Goal: Task Accomplishment & Management: Manage account settings

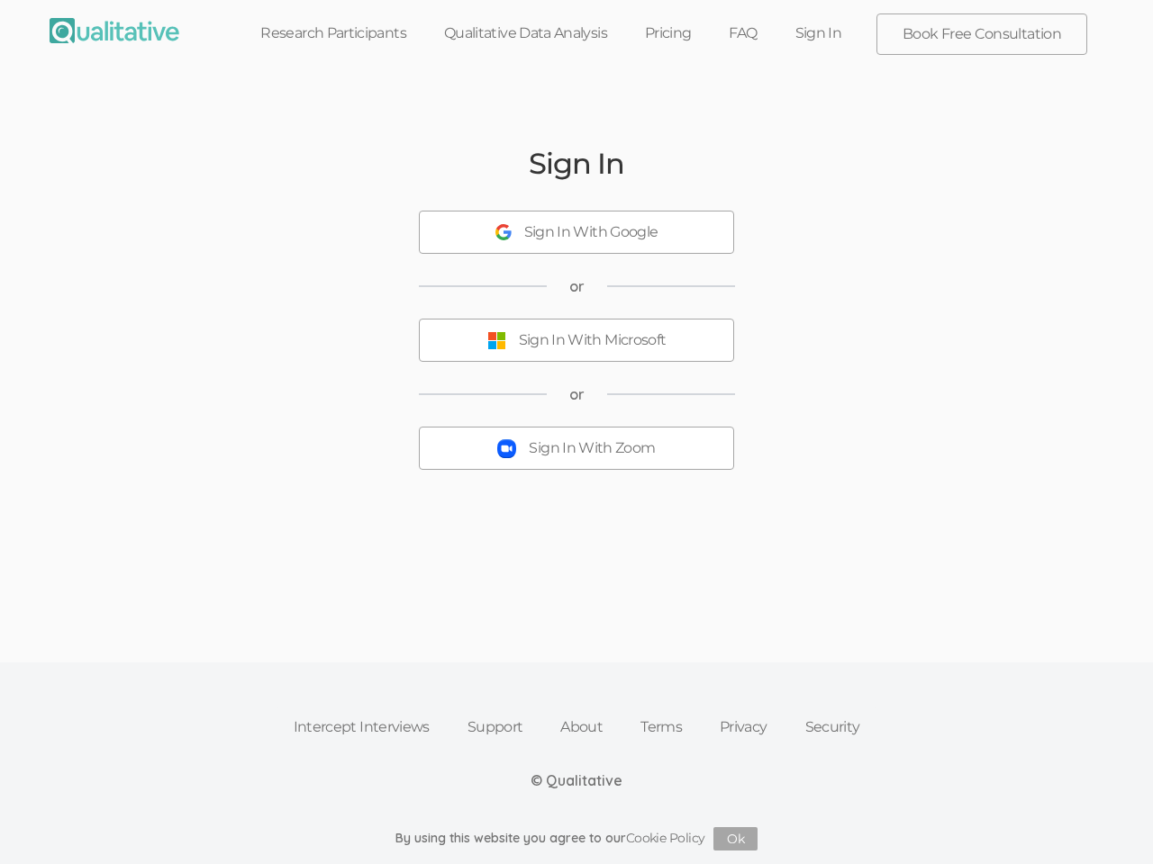
click at [576, 432] on button "Sign In With Zoom" at bounding box center [576, 448] width 315 height 43
click at [576, 232] on div "Sign In With Google" at bounding box center [591, 232] width 134 height 21
click at [576, 340] on div "Sign In With Microsoft" at bounding box center [593, 340] width 148 height 21
click at [736, 839] on button "Ok" at bounding box center [735, 839] width 44 height 23
